Goal: Communication & Community: Share content

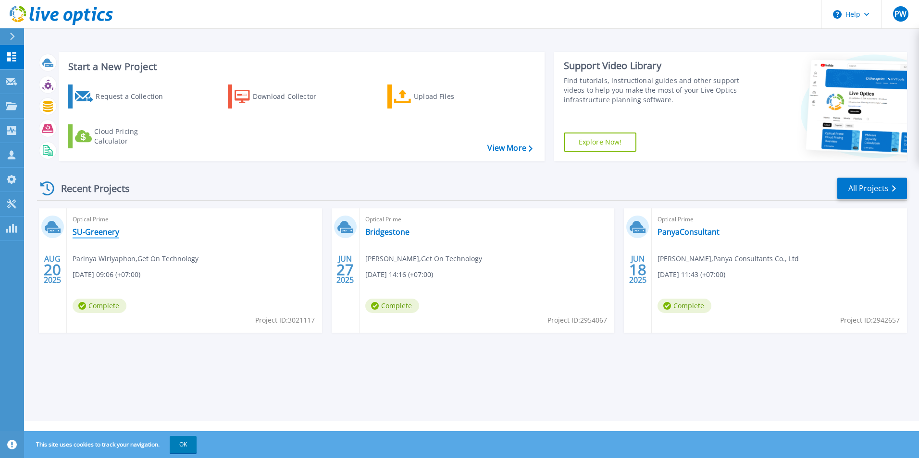
click at [103, 235] on link "SU-Greenery" at bounding box center [96, 232] width 47 height 10
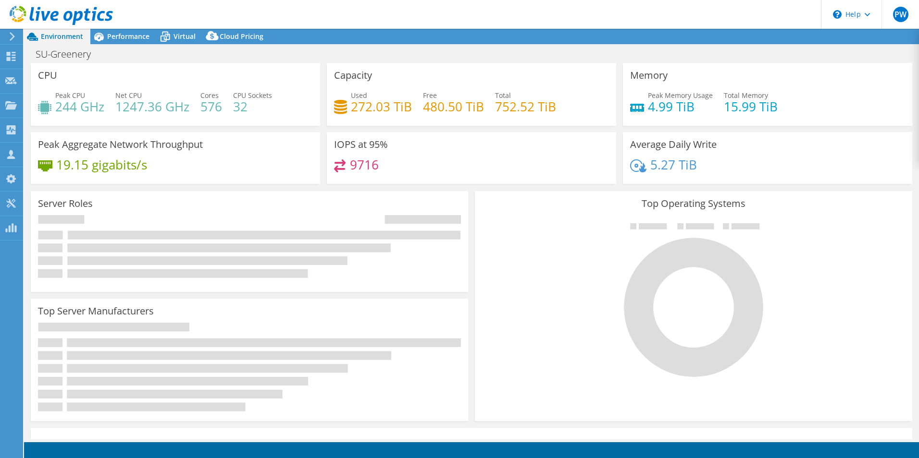
select select "USD"
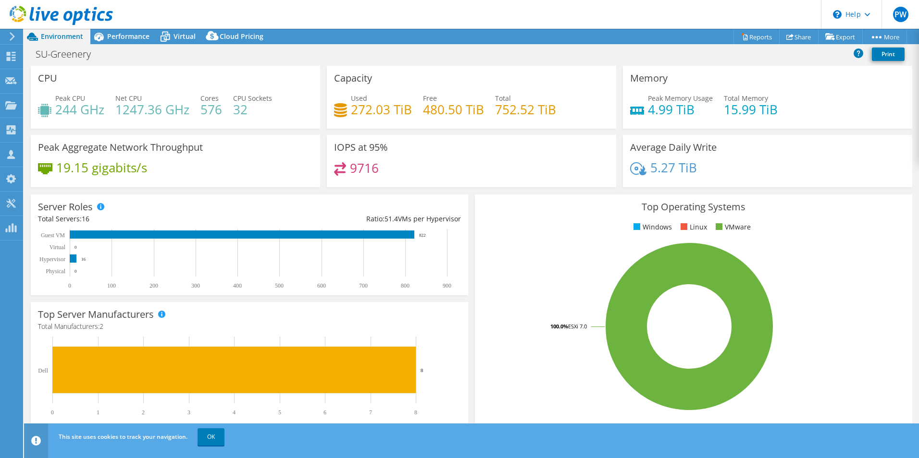
click at [517, 235] on div "Top Operating Systems Windows Linux VMware 100.0% ESXi 7.0" at bounding box center [693, 310] width 437 height 230
click at [606, 12] on header "PW Channel Partner Parinya Wiriyaphon [EMAIL_ADDRESS][DOMAIN_NAME] Get On Techn…" at bounding box center [459, 14] width 919 height 29
click at [546, 13] on header "PW Channel Partner Parinya Wiriyaphon [EMAIL_ADDRESS][DOMAIN_NAME] Get On Techn…" at bounding box center [459, 14] width 919 height 29
click at [546, 12] on header "PW Channel Partner Parinya Wiriyaphon [EMAIL_ADDRESS][DOMAIN_NAME] Get On Techn…" at bounding box center [459, 14] width 919 height 29
click at [796, 36] on link "Share" at bounding box center [798, 36] width 39 height 15
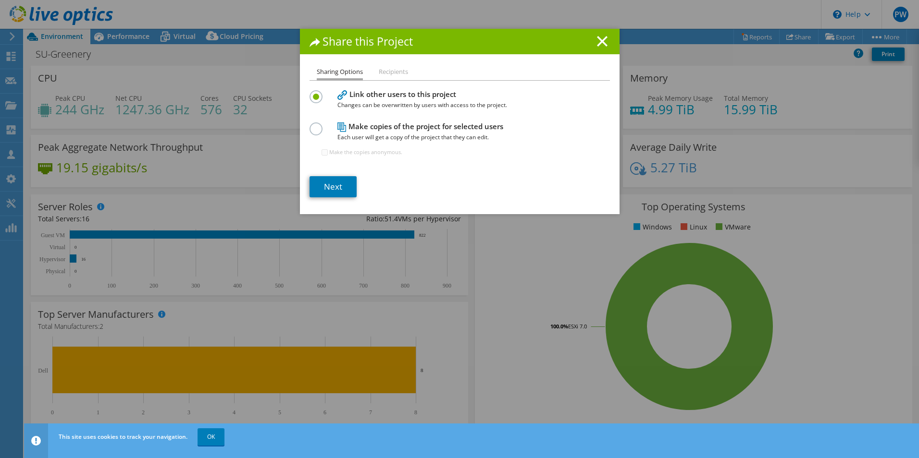
click at [309, 93] on label at bounding box center [317, 91] width 17 height 2
click at [0, 0] on input "radio" at bounding box center [0, 0] width 0 height 0
click at [326, 188] on link "Next" at bounding box center [332, 186] width 47 height 21
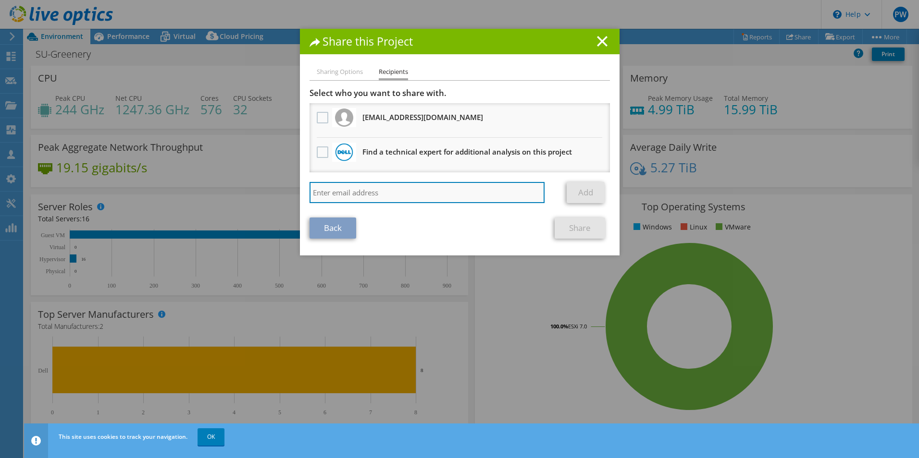
click at [343, 193] on input "search" at bounding box center [426, 192] width 235 height 21
type input "ka"
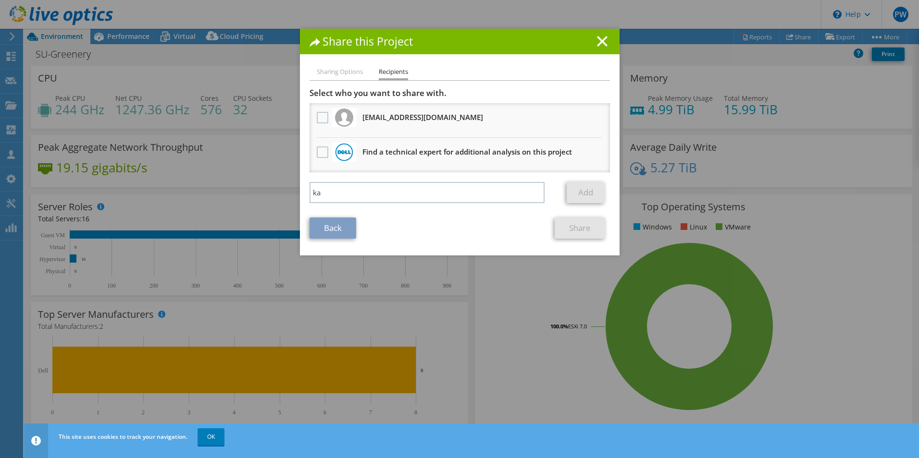
click at [326, 229] on link "Back" at bounding box center [332, 228] width 47 height 21
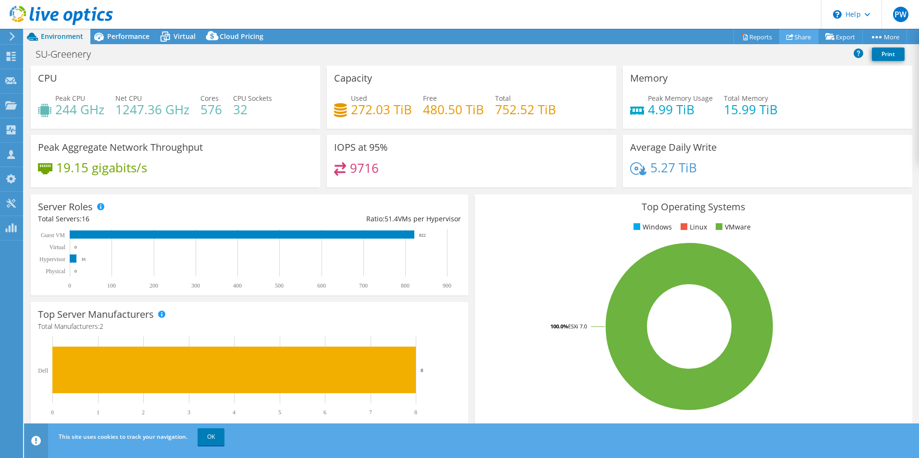
click at [788, 36] on use at bounding box center [789, 37] width 7 height 6
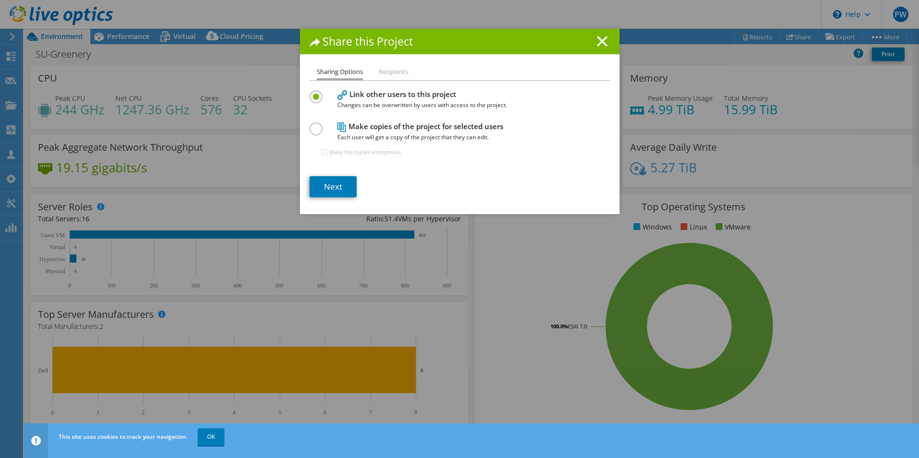
click at [363, 97] on h4 "Link other users to this project Changes can be overwritten by users with acces…" at bounding box center [457, 100] width 240 height 22
click at [309, 125] on label at bounding box center [317, 124] width 17 height 2
click at [0, 0] on input "radio" at bounding box center [0, 0] width 0 height 0
click at [328, 184] on link "Next" at bounding box center [332, 186] width 47 height 21
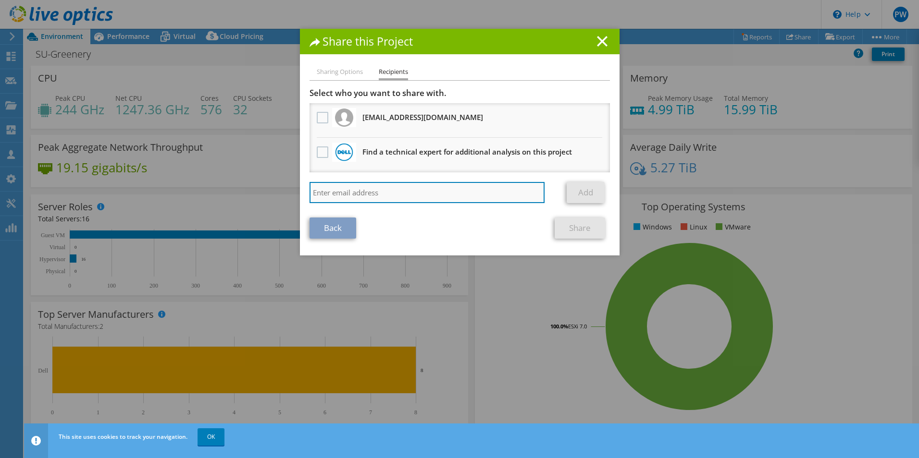
click at [330, 193] on input "search" at bounding box center [426, 192] width 235 height 21
paste input "katapech eaimnaiwong"
type input "katapech eaimnaiwong"
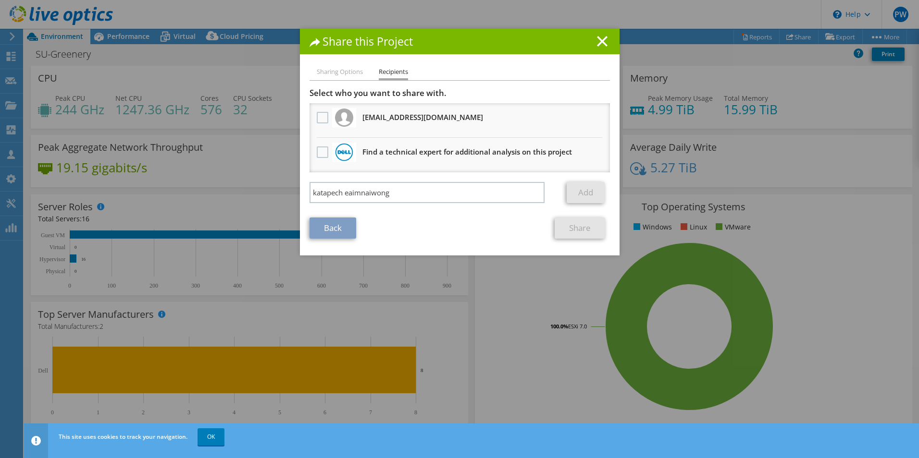
click at [398, 228] on div "Back Share" at bounding box center [459, 228] width 300 height 21
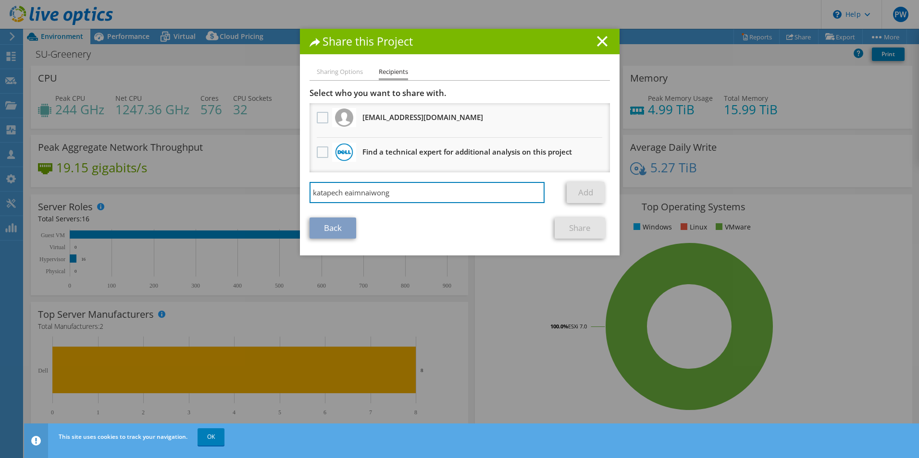
drag, startPoint x: 403, startPoint y: 193, endPoint x: 295, endPoint y: 185, distance: 108.4
click at [294, 187] on div "Share this Project Sharing Options Recipients Link other users to this project …" at bounding box center [459, 229] width 919 height 401
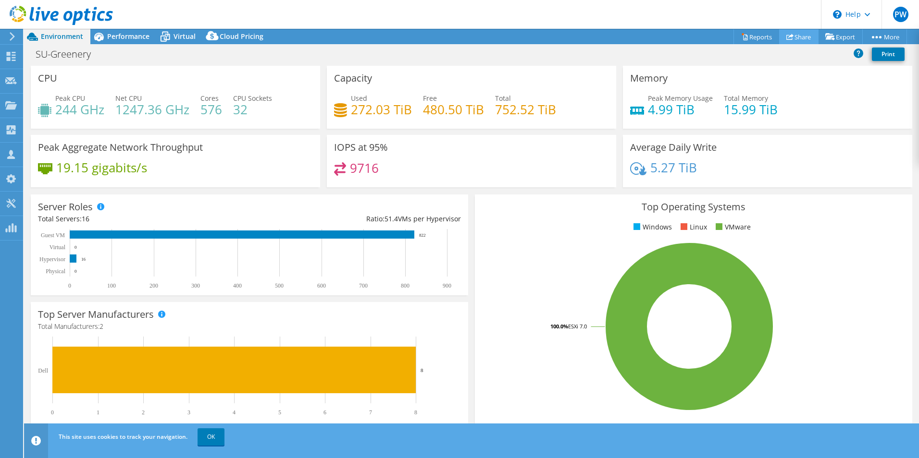
click at [794, 37] on link "Share" at bounding box center [798, 36] width 39 height 15
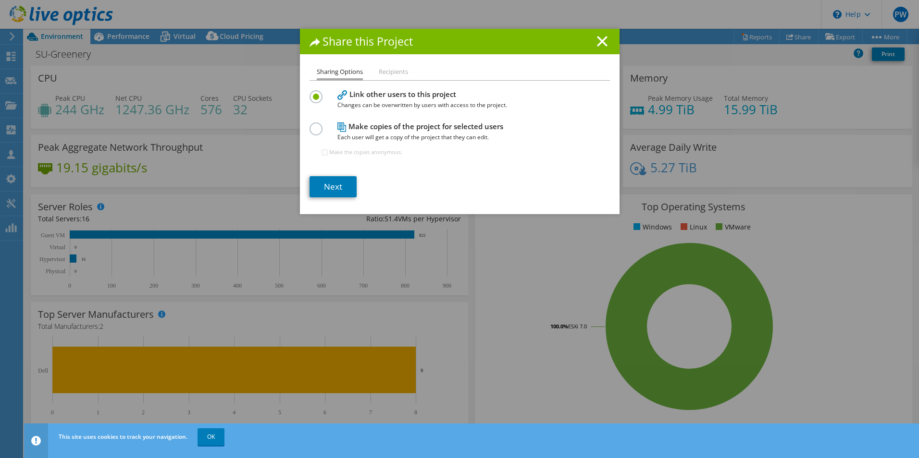
click at [314, 125] on label at bounding box center [317, 124] width 17 height 2
click at [0, 0] on input "radio" at bounding box center [0, 0] width 0 height 0
click at [318, 190] on link "Next" at bounding box center [332, 186] width 47 height 21
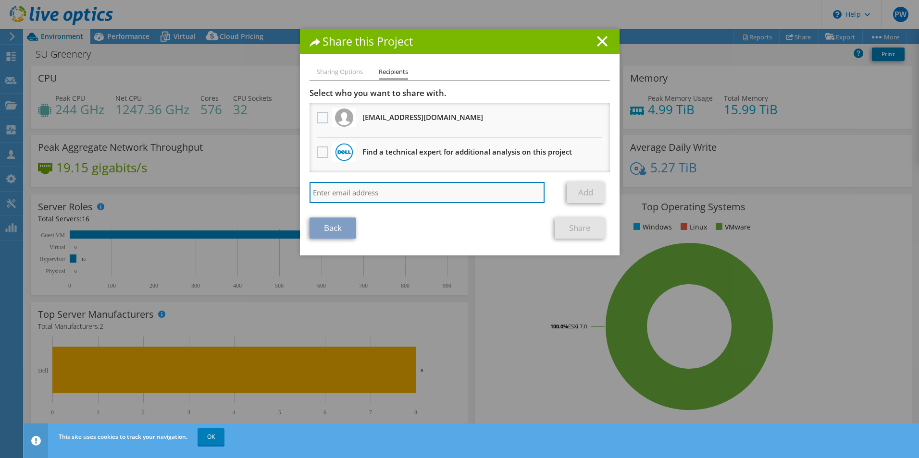
click at [330, 192] on input "search" at bounding box center [426, 192] width 235 height 21
paste input "katapech eaimnaiwong"
type input "katapech eaimnaiwong"
drag, startPoint x: 399, startPoint y: 197, endPoint x: 265, endPoint y: 187, distance: 134.9
click at [266, 188] on div "Share this Project Sharing Options Recipients Link other users to this project …" at bounding box center [459, 229] width 919 height 401
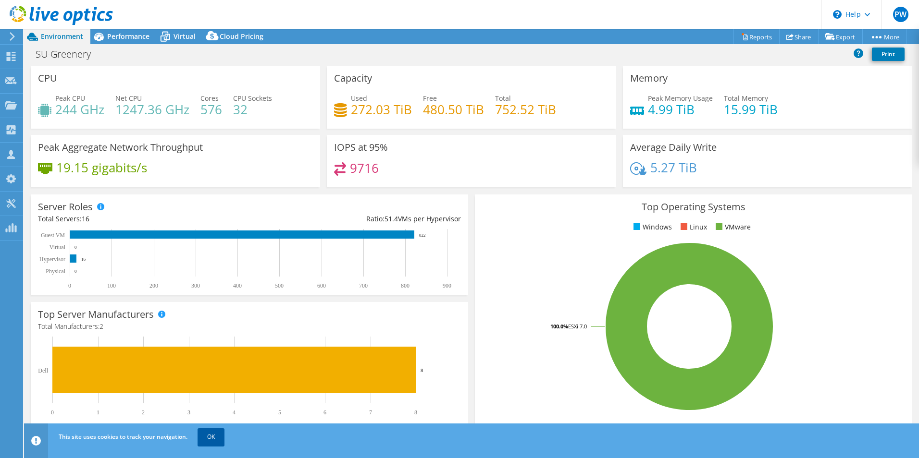
click at [206, 436] on link "OK" at bounding box center [210, 437] width 27 height 17
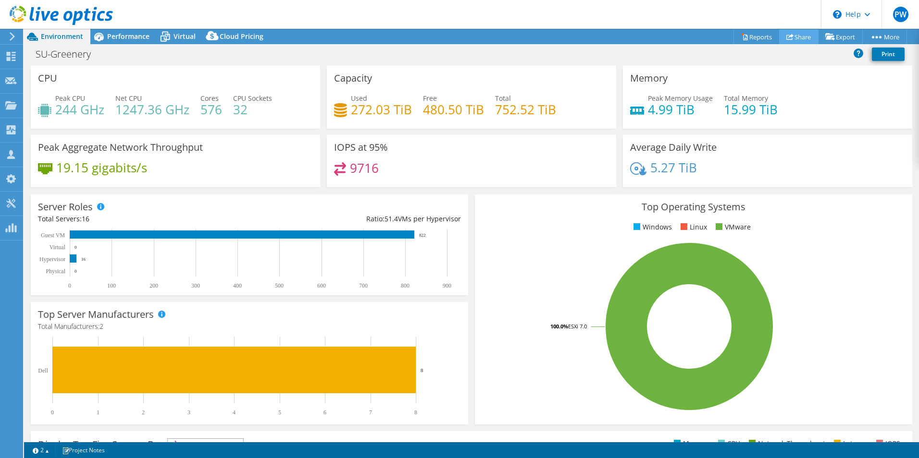
click at [797, 35] on link "Share" at bounding box center [798, 36] width 39 height 15
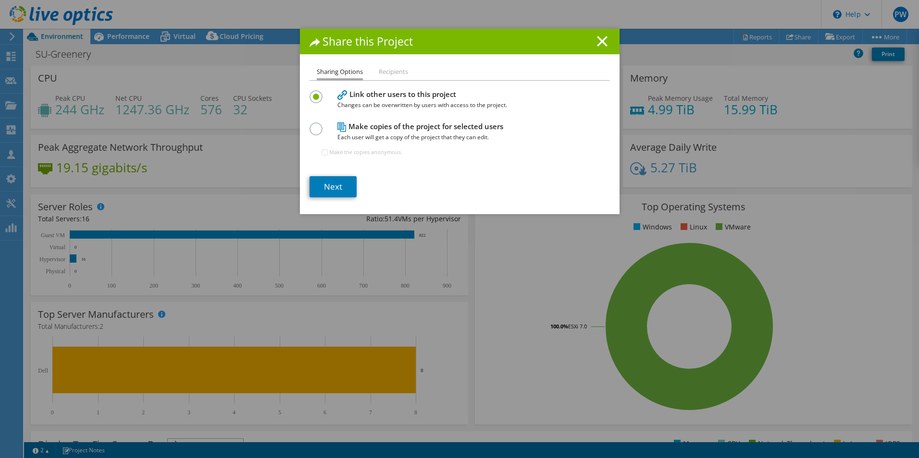
click at [310, 125] on label at bounding box center [317, 124] width 17 height 2
click at [0, 0] on input "radio" at bounding box center [0, 0] width 0 height 0
click at [332, 186] on link "Next" at bounding box center [332, 186] width 47 height 21
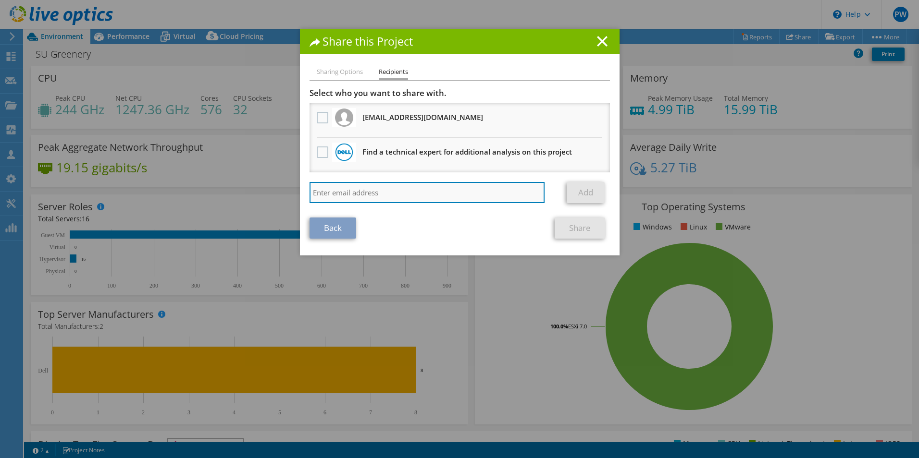
click at [330, 195] on input "search" at bounding box center [426, 192] width 235 height 21
paste input "katapech eaimnaiwong"
drag, startPoint x: 396, startPoint y: 195, endPoint x: 299, endPoint y: 191, distance: 97.6
click at [300, 191] on div "Sharing Options Recipients Link other users to this project Changes can be over…" at bounding box center [460, 160] width 320 height 189
drag, startPoint x: 376, startPoint y: 194, endPoint x: 339, endPoint y: 194, distance: 37.0
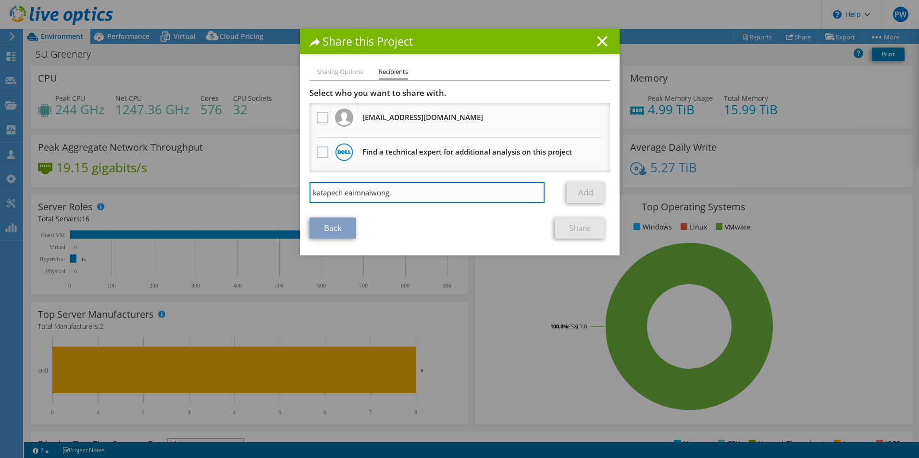
click at [339, 194] on input "katapech eaimnaiwong" at bounding box center [426, 192] width 235 height 21
type input "[EMAIL_ADDRESS][DOMAIN_NAME]"
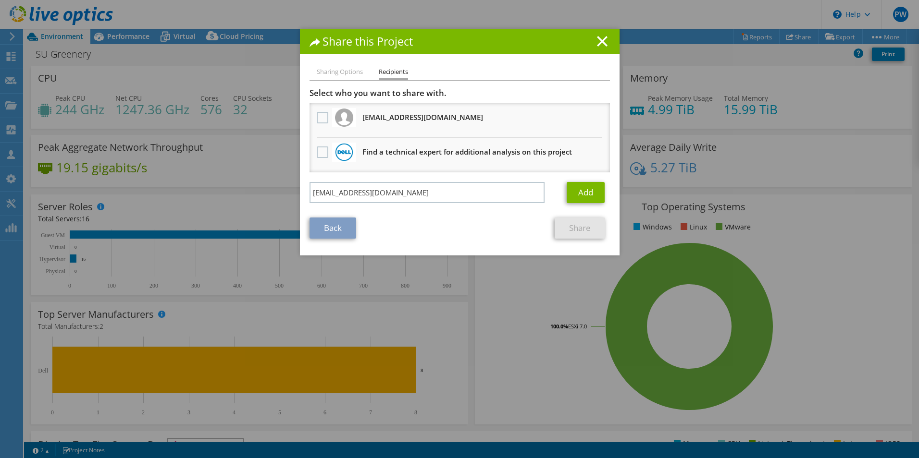
drag, startPoint x: 420, startPoint y: 230, endPoint x: 476, endPoint y: 217, distance: 57.6
click at [420, 229] on div "Back Share" at bounding box center [459, 228] width 300 height 21
click at [578, 189] on link "Add" at bounding box center [586, 192] width 38 height 21
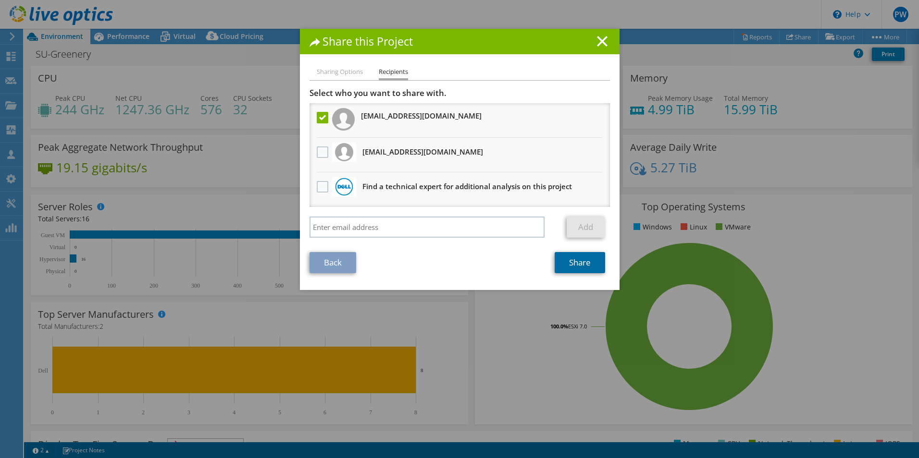
click at [568, 263] on link "Share" at bounding box center [580, 262] width 50 height 21
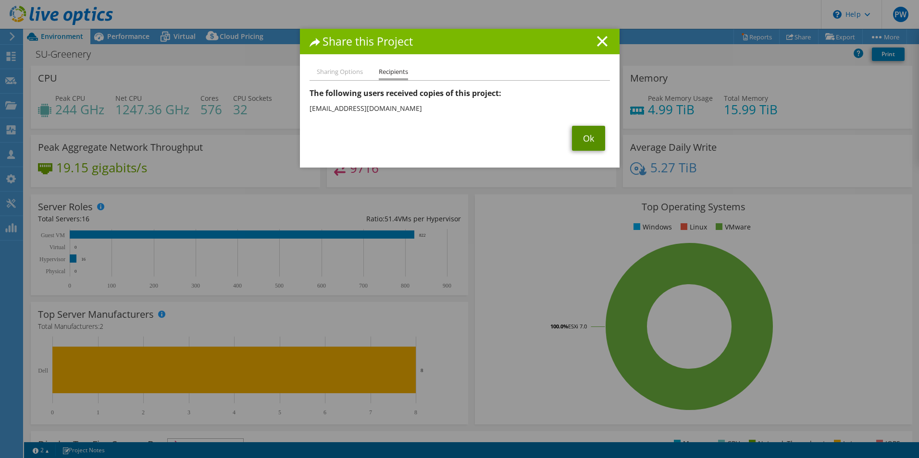
click at [579, 137] on link "Ok" at bounding box center [588, 138] width 33 height 25
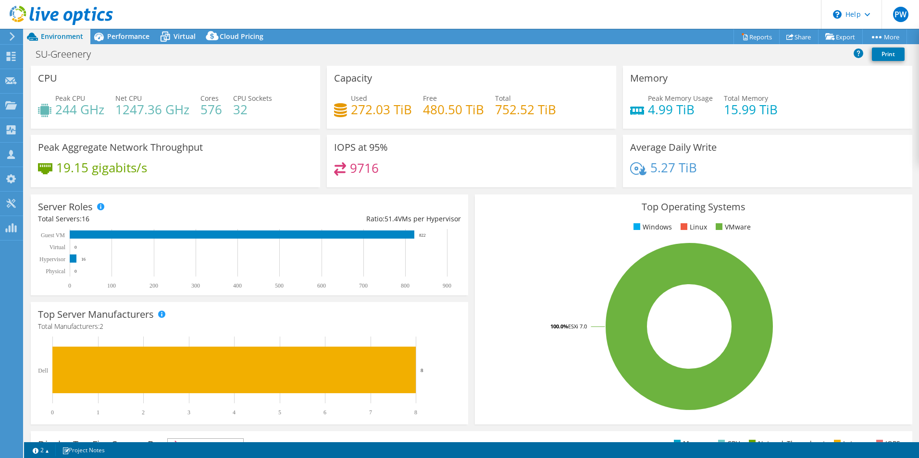
click at [507, 245] on rect at bounding box center [689, 327] width 414 height 168
